Goal: Check status: Check status

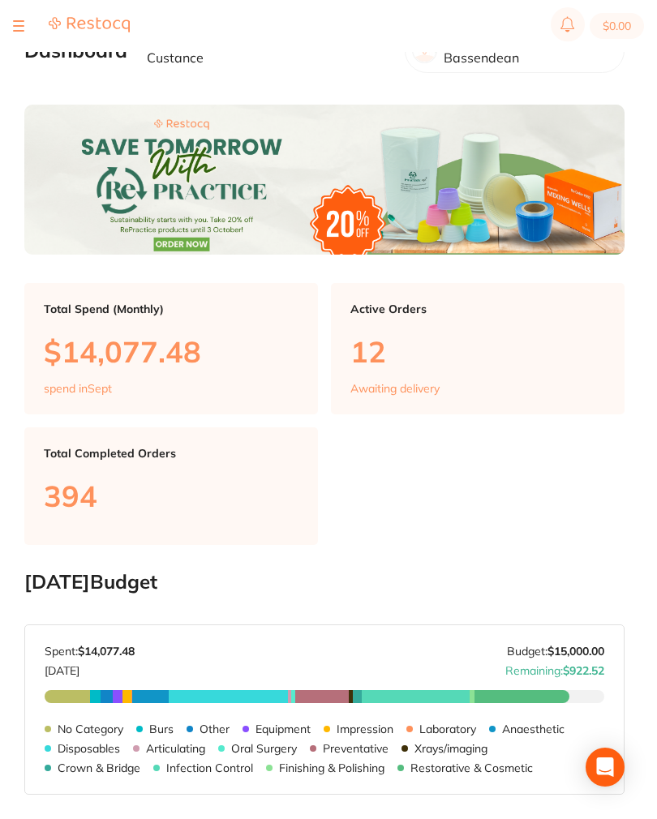
click at [12, 14] on section "$0.00" at bounding box center [328, 26] width 657 height 52
click at [27, 20] on div at bounding box center [71, 25] width 117 height 19
click at [28, 35] on div at bounding box center [71, 25] width 117 height 19
click at [21, 25] on button at bounding box center [18, 26] width 11 height 2
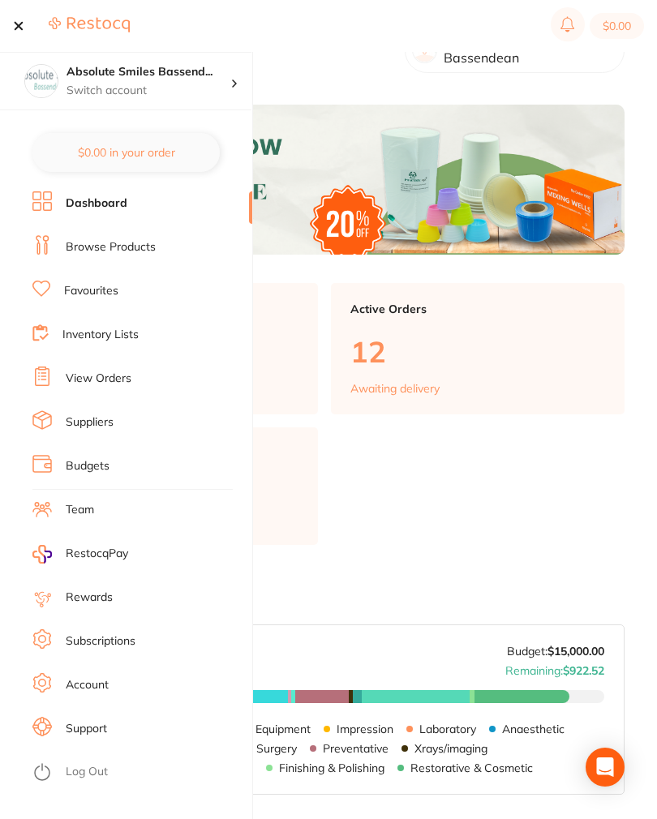
click at [113, 372] on link "View Orders" at bounding box center [99, 379] width 66 height 16
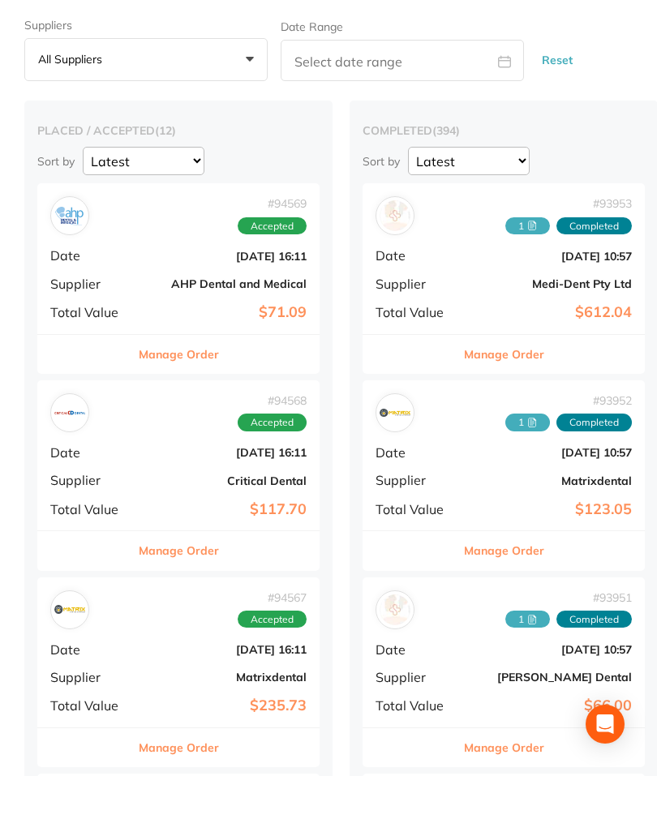
scroll to position [61, 0]
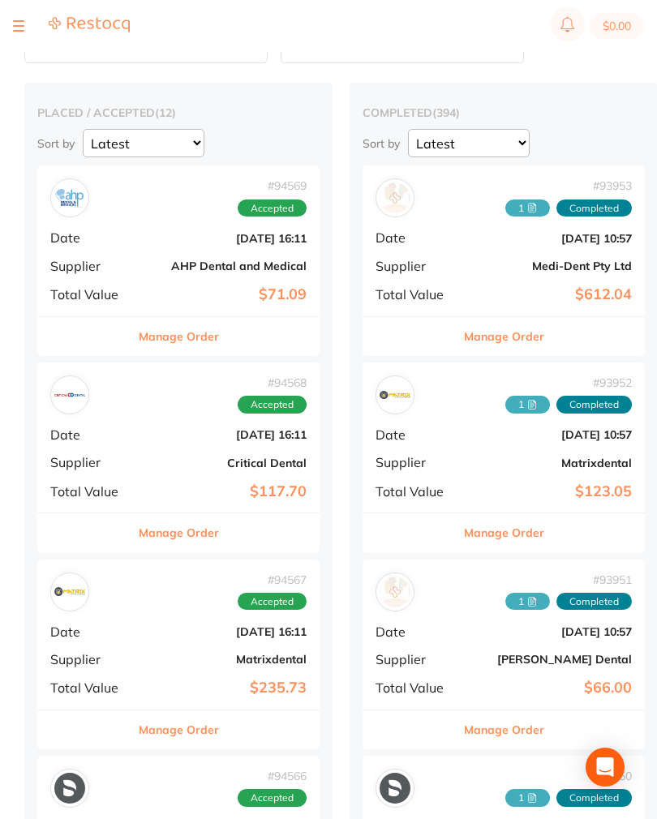
click at [141, 451] on div "# 94568 Accepted Date [DATE] 16:11 Supplier Critical Dental Total Value $117.70" at bounding box center [178, 438] width 282 height 150
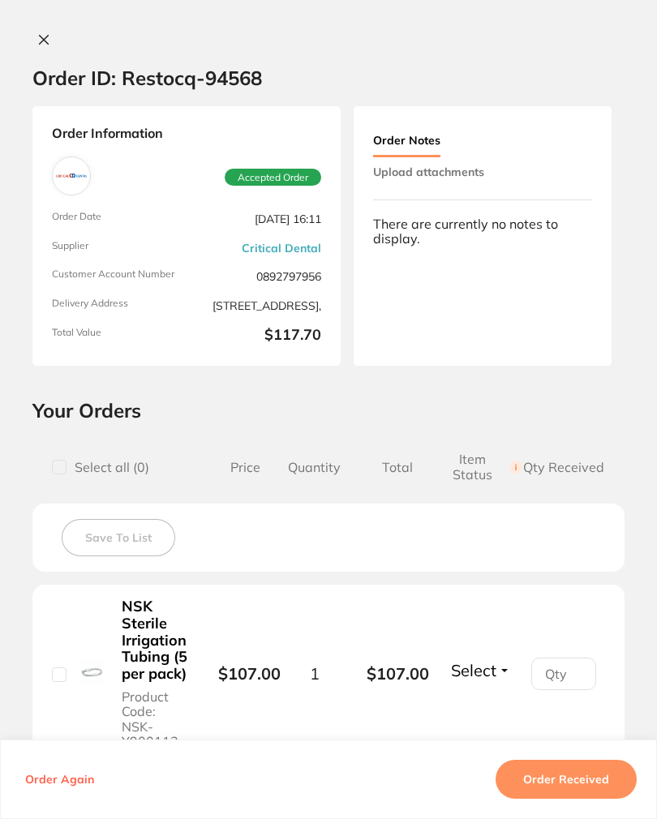
click at [50, 37] on icon at bounding box center [43, 39] width 13 height 13
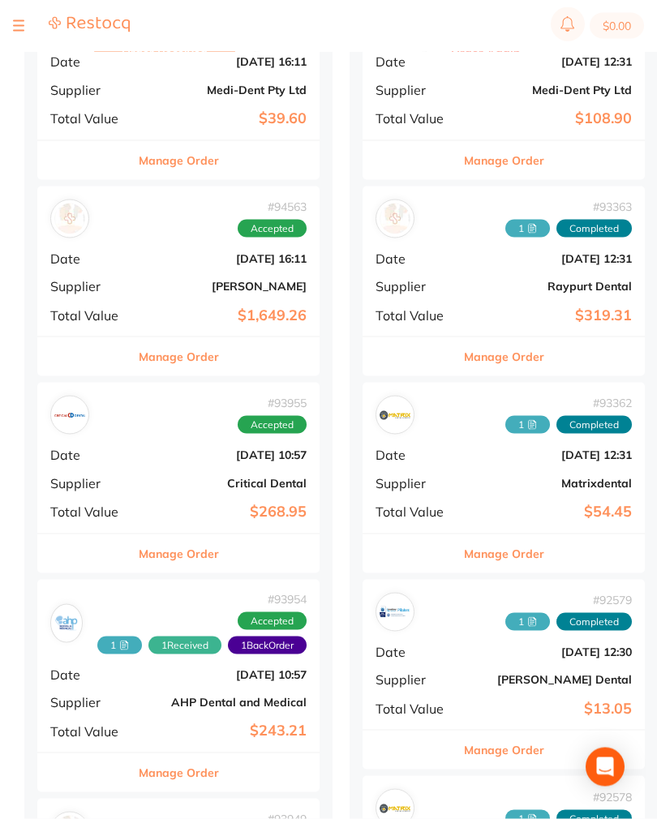
scroll to position [1228, 0]
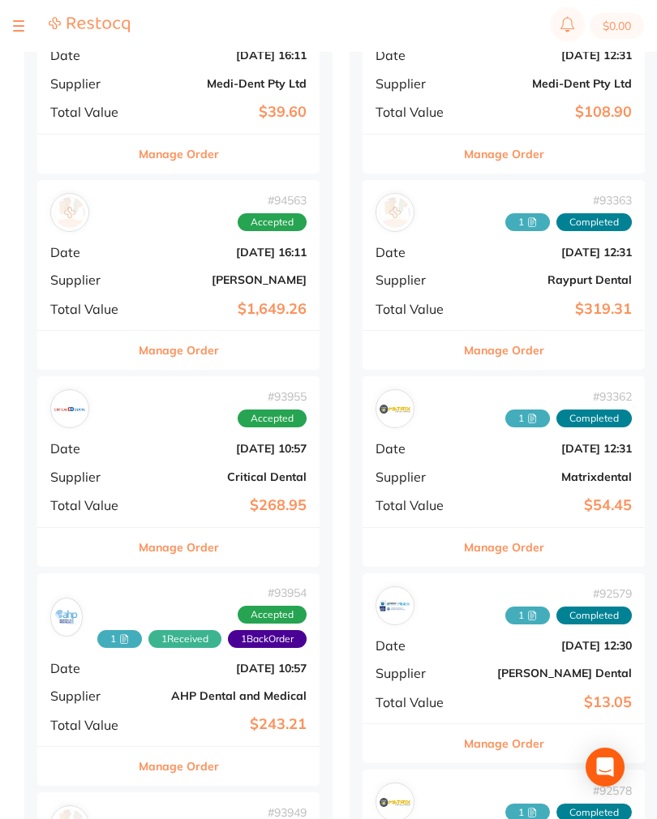
click at [138, 431] on div "# 93955 Accepted Date [DATE] 10:57 Supplier Critical Dental Total Value $268.95" at bounding box center [178, 451] width 282 height 150
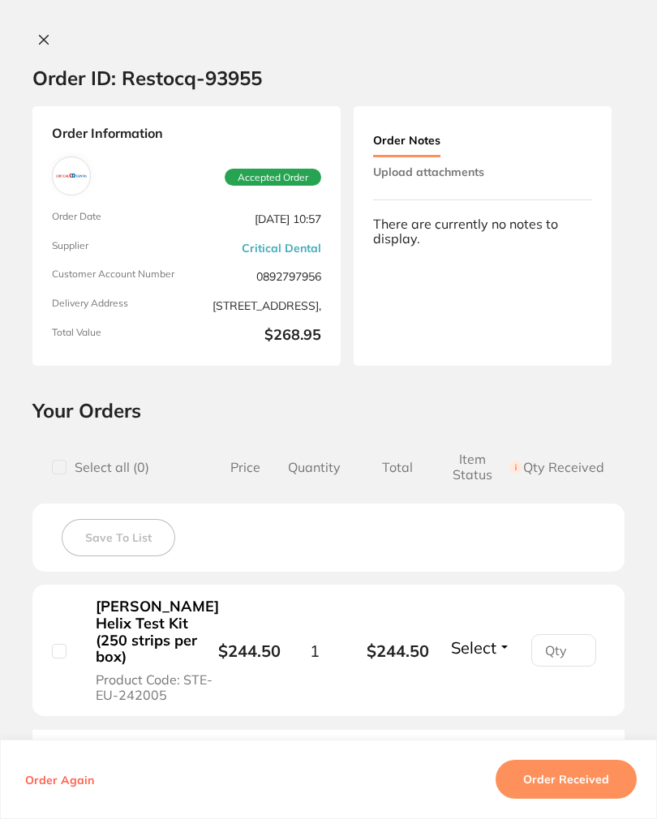
click at [477, 159] on button "Upload attachments" at bounding box center [428, 171] width 111 height 29
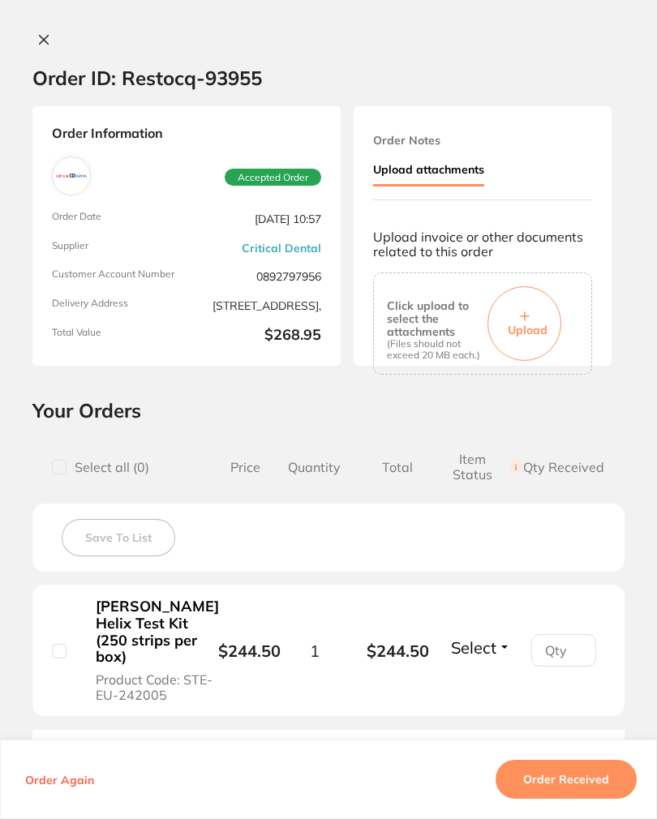
click at [515, 311] on button "Upload" at bounding box center [525, 323] width 74 height 75
click at [594, 792] on button "Order Received" at bounding box center [566, 779] width 141 height 39
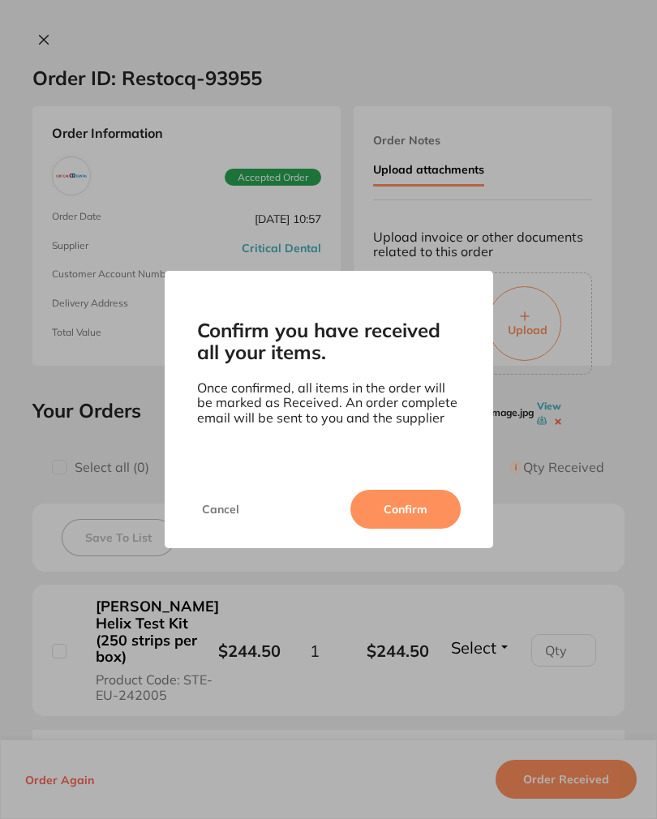
click at [424, 513] on button "Confirm" at bounding box center [405, 509] width 110 height 39
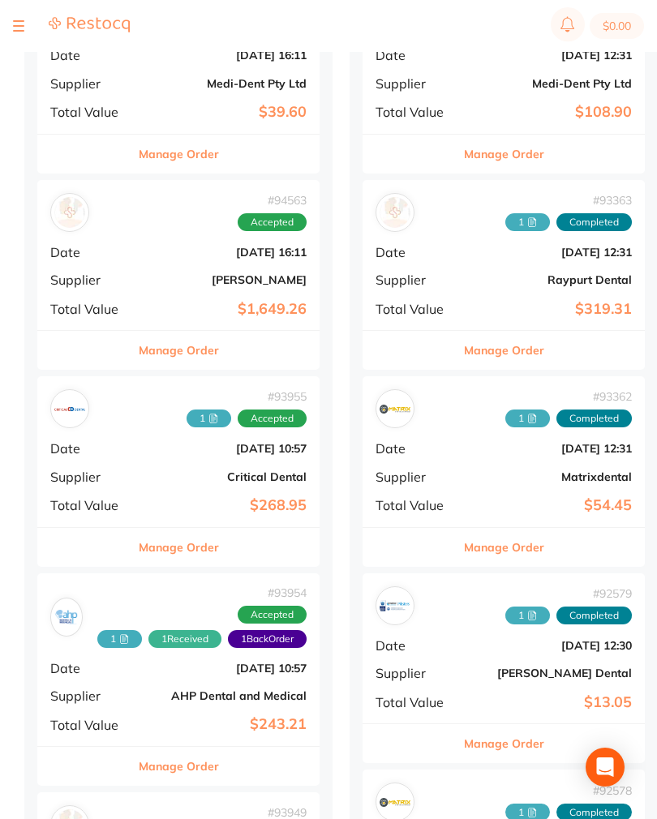
click at [6, 20] on section "$0.00" at bounding box center [328, 26] width 657 height 52
